Goal: Task Accomplishment & Management: Manage account settings

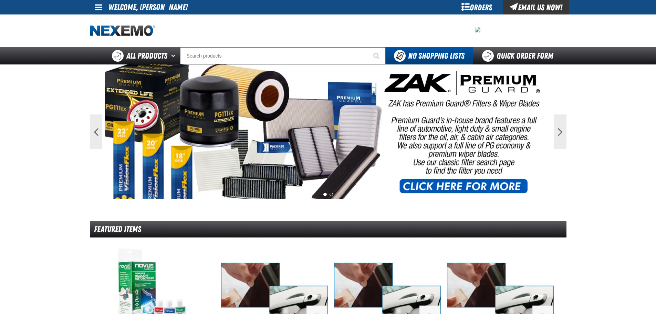
click at [97, 6] on span at bounding box center [98, 7] width 7 height 8
click at [97, 22] on link "My Account My Account" at bounding box center [108, 20] width 31 height 7
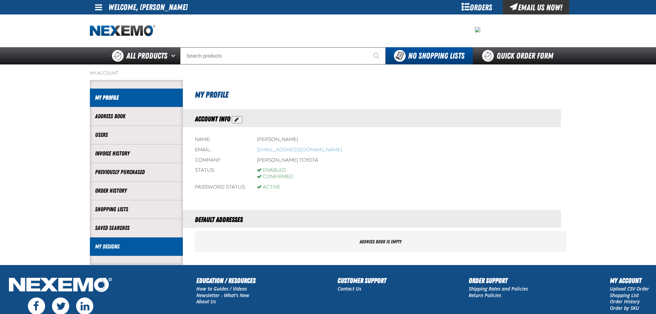
click at [113, 245] on link "My Designs" at bounding box center [136, 246] width 83 height 8
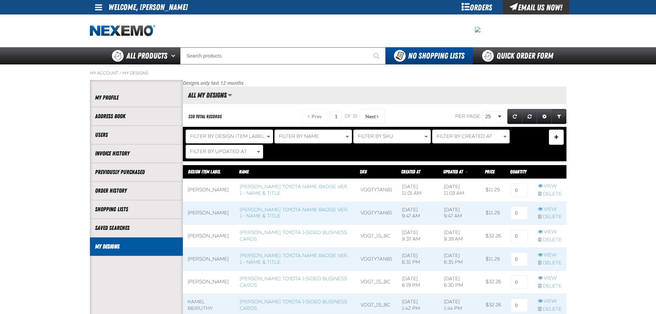
scroll to position [0, 0]
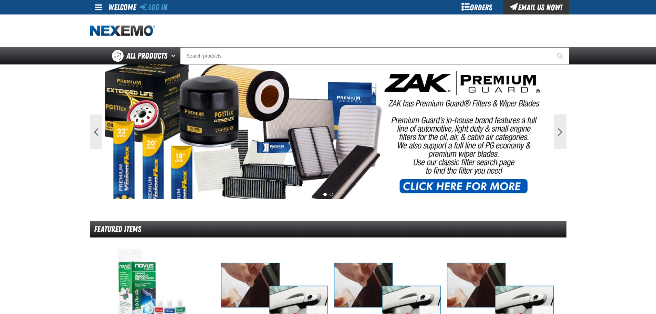
click at [93, 9] on link at bounding box center [99, 7] width 19 height 14
click at [99, 18] on link "Log In Log In" at bounding box center [102, 20] width 18 height 7
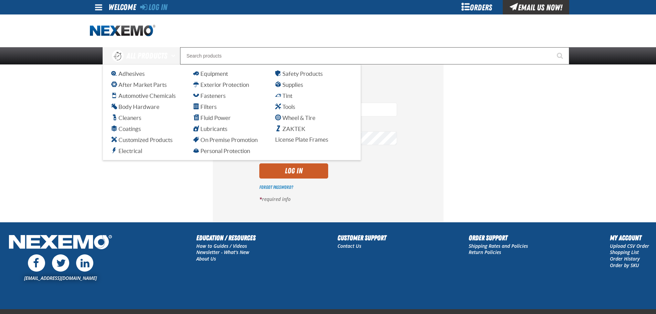
type input "[EMAIL_ADDRESS][DOMAIN_NAME]"
click at [205, 169] on section "Log In Email Address * vtoreceptionist@vtaig.com Password * Remember Me Log In" at bounding box center [328, 142] width 477 height 157
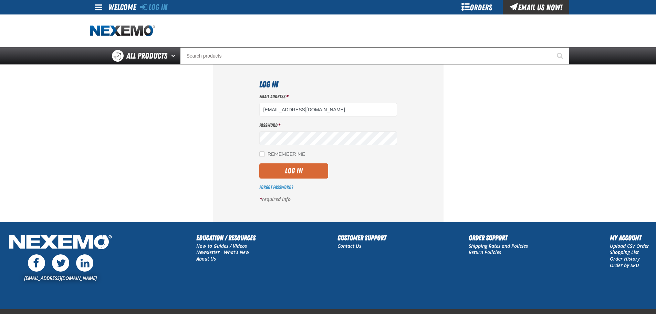
click at [324, 171] on button "Log In" at bounding box center [293, 170] width 69 height 15
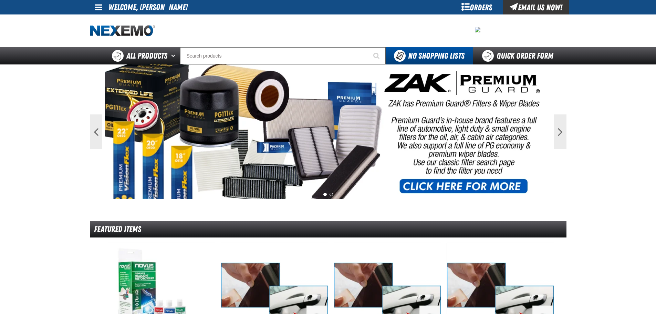
click at [96, 7] on span at bounding box center [98, 7] width 7 height 8
click at [105, 19] on link "My Account My Account" at bounding box center [108, 20] width 31 height 7
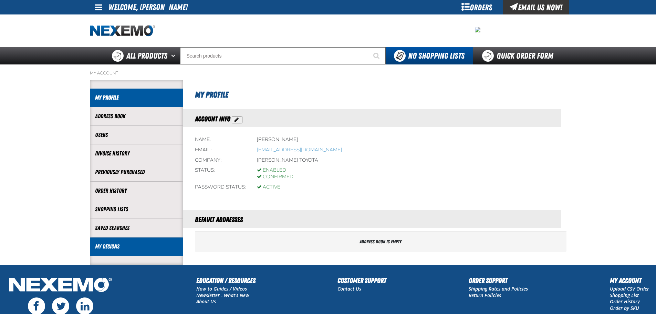
click at [114, 250] on link "My Designs" at bounding box center [136, 246] width 83 height 8
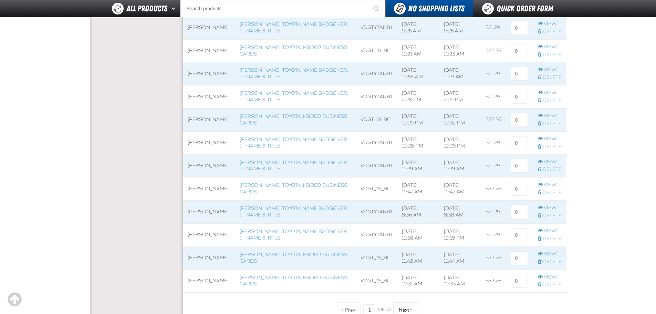
scroll to position [448, 0]
